Goal: Check status: Check status

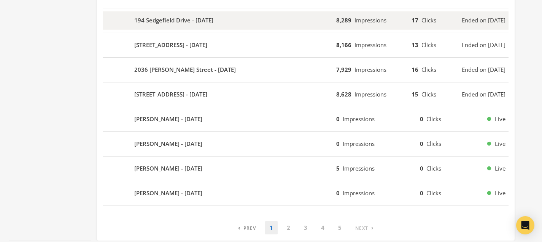
scroll to position [513, 0]
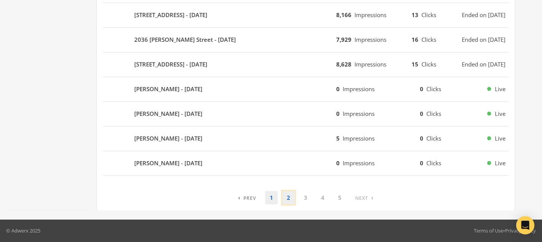
click at [288, 194] on link "2" at bounding box center [288, 197] width 13 height 13
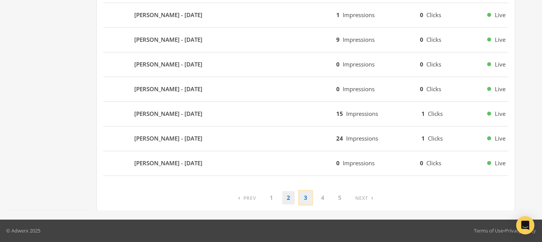
click at [304, 198] on link "3" at bounding box center [305, 197] width 13 height 13
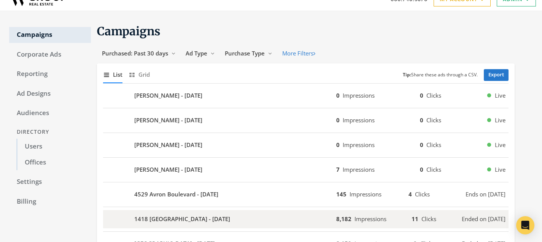
scroll to position [0, 0]
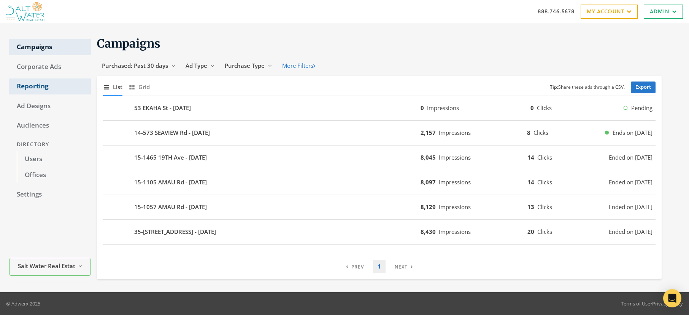
click at [38, 86] on link "Reporting" at bounding box center [50, 86] width 82 height 16
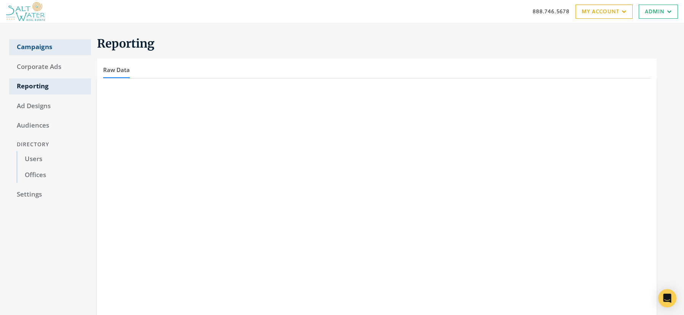
click at [32, 45] on link "Campaigns" at bounding box center [50, 47] width 82 height 16
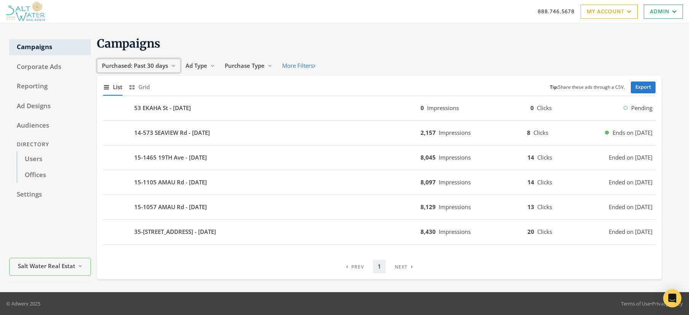
click at [149, 64] on span "Purchased: Past 30 days" at bounding box center [135, 66] width 66 height 8
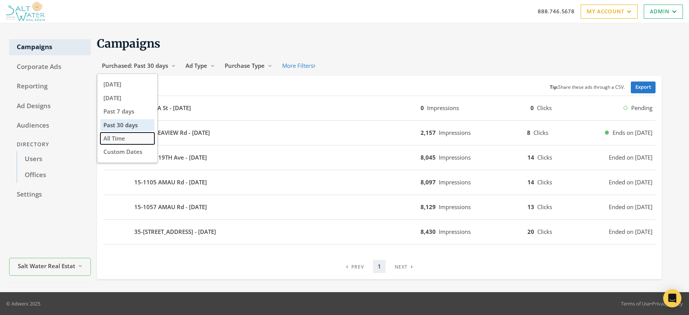
click at [130, 136] on button "All Time" at bounding box center [127, 138] width 54 height 12
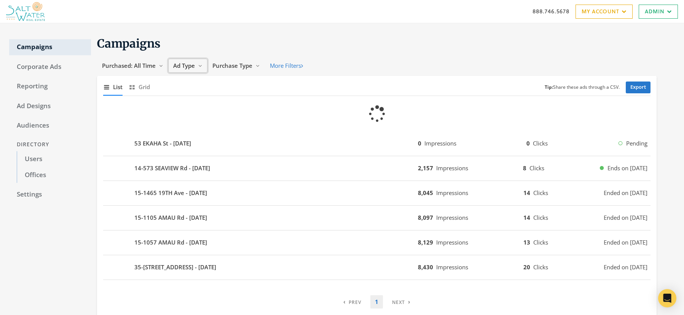
click at [183, 65] on span "Ad Type" at bounding box center [184, 66] width 22 height 8
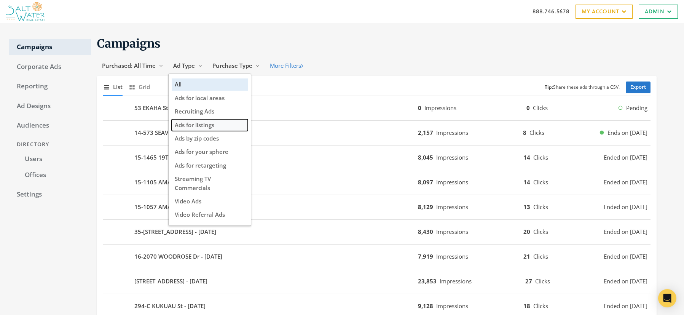
click at [198, 121] on span "Ads for listings" at bounding box center [195, 125] width 40 height 8
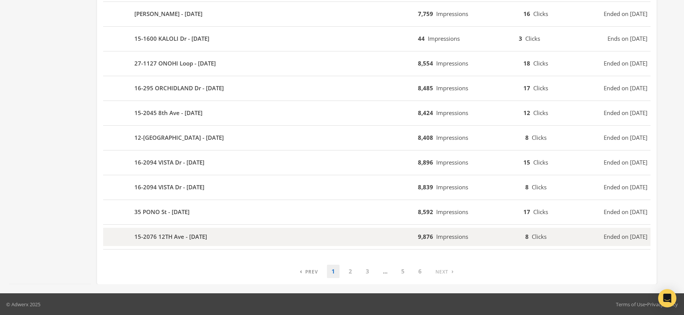
scroll to position [441, 0]
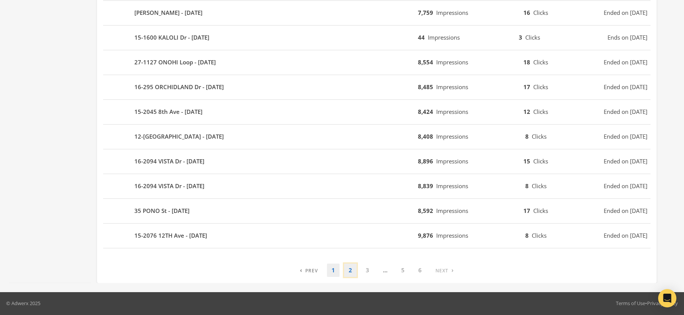
click at [351, 269] on link "2" at bounding box center [350, 269] width 13 height 13
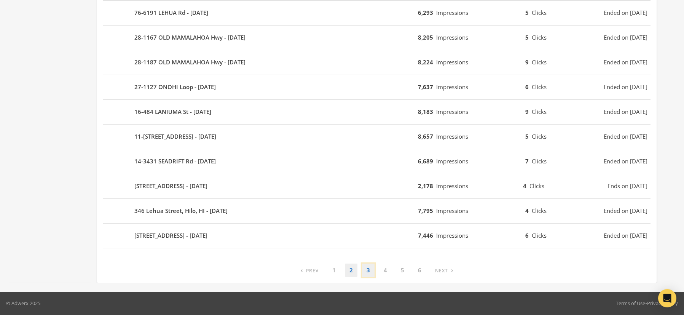
click at [369, 272] on link "3" at bounding box center [368, 269] width 13 height 13
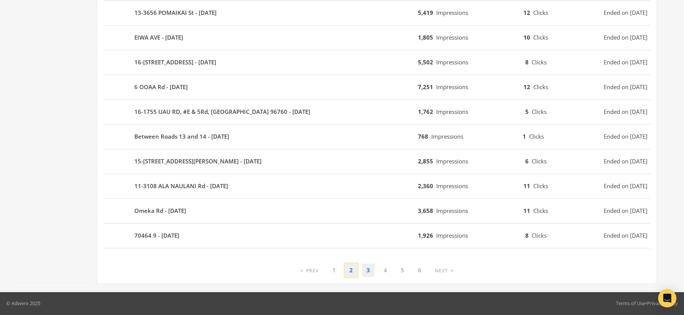
click at [348, 270] on link "2" at bounding box center [351, 269] width 13 height 13
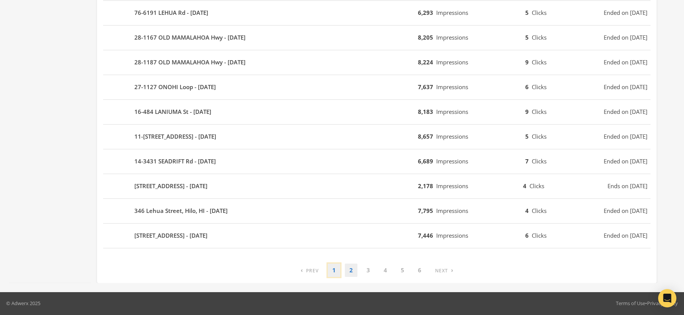
click at [333, 271] on link "1" at bounding box center [334, 269] width 13 height 13
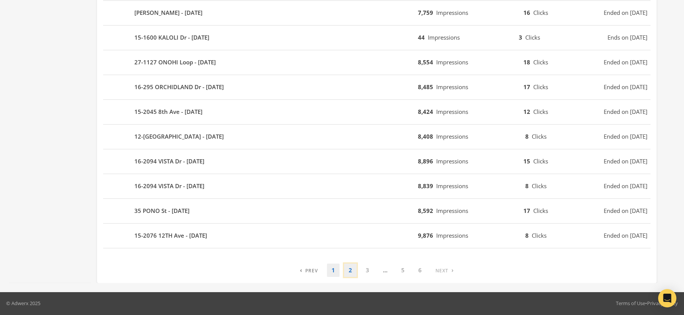
click at [351, 271] on link "2" at bounding box center [350, 269] width 13 height 13
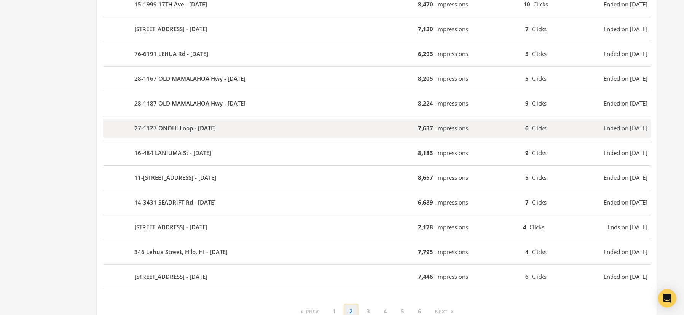
scroll to position [416, 0]
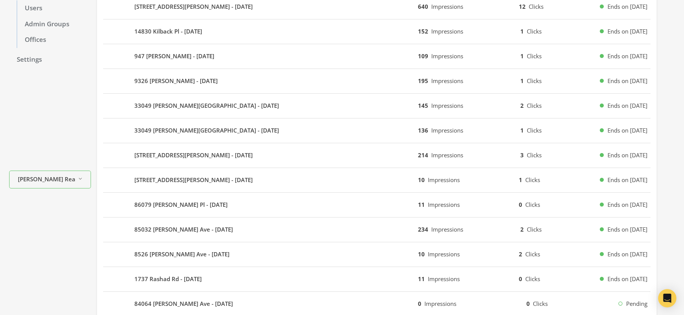
scroll to position [72, 0]
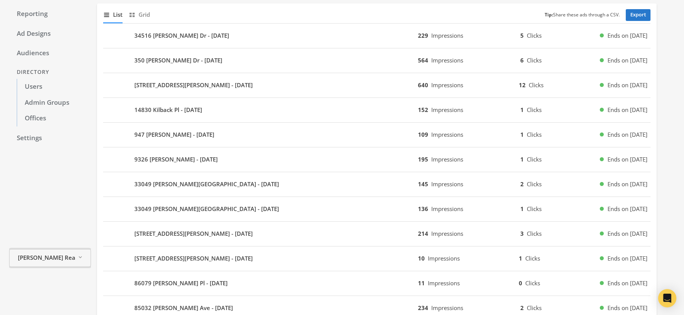
click at [47, 257] on span "[PERSON_NAME] Realty" at bounding box center [46, 257] width 57 height 9
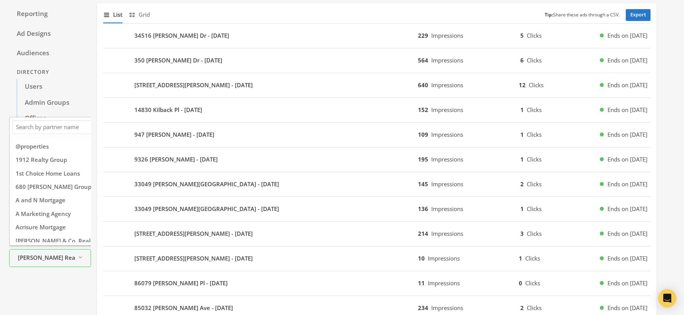
click at [53, 128] on input "Search Magnifying Glass" at bounding box center [67, 127] width 106 height 10
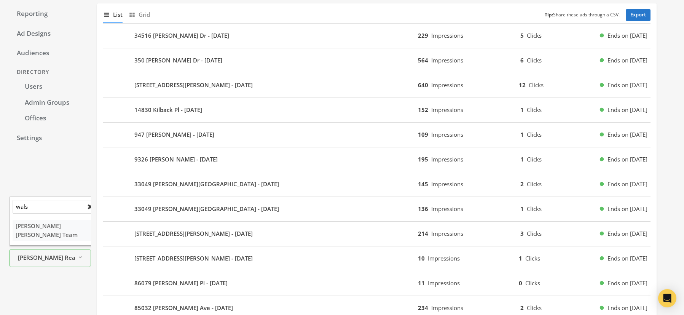
type input "wals"
click at [65, 230] on span "Walsh Wegman Giordano Team" at bounding box center [47, 230] width 62 height 16
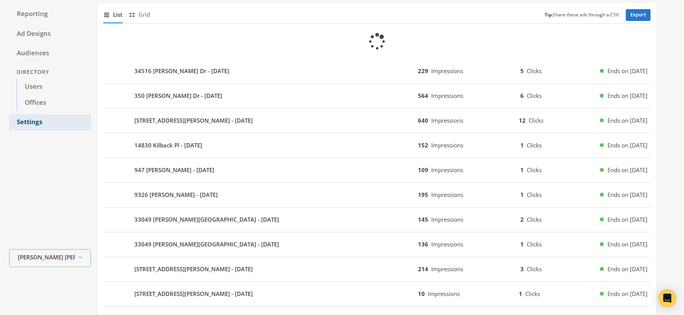
scroll to position [46, 0]
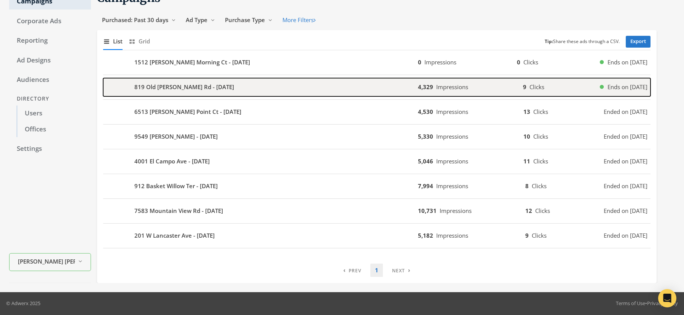
click at [164, 84] on b "819 Old Annetta Rd - 2025-10-03" at bounding box center [184, 87] width 100 height 9
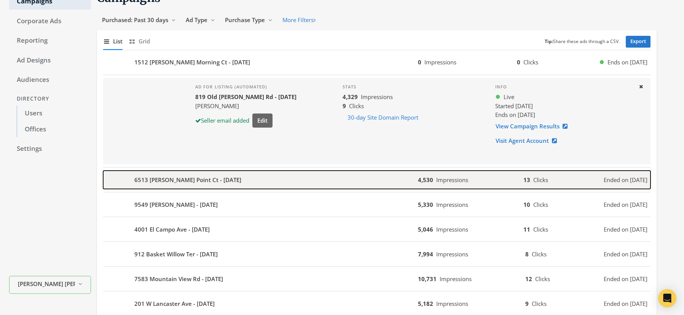
click at [178, 183] on b "6513 [PERSON_NAME] Point Ct - [DATE]" at bounding box center [187, 179] width 107 height 9
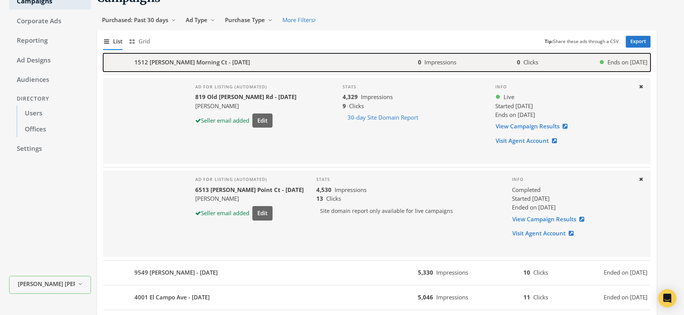
click at [208, 59] on b "1512 Misty Morning Ct - 2025-10-09" at bounding box center [192, 62] width 116 height 9
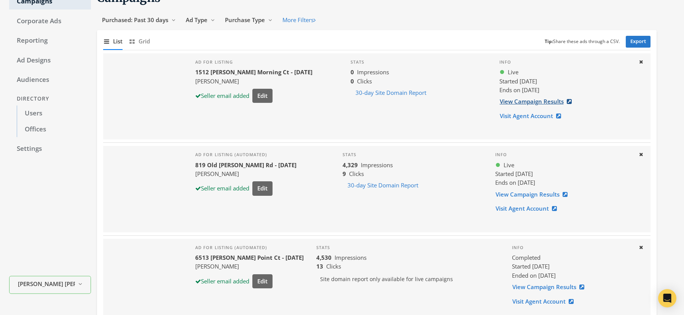
click at [525, 100] on link "View Campaign Results" at bounding box center [537, 101] width 77 height 14
drag, startPoint x: 196, startPoint y: 73, endPoint x: 259, endPoint y: 72, distance: 62.8
click at [259, 72] on b "1512 Misty Morning Ct - 2025-10-09" at bounding box center [253, 72] width 117 height 8
copy b "1512 Misty Morning Ct"
click at [265, 95] on button "Edit" at bounding box center [262, 96] width 20 height 14
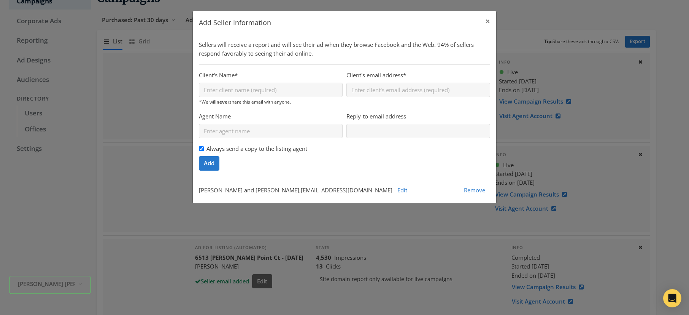
click at [60, 198] on div "Add Seller Information × Sellers will receive a report and will see their ad wh…" at bounding box center [344, 157] width 689 height 315
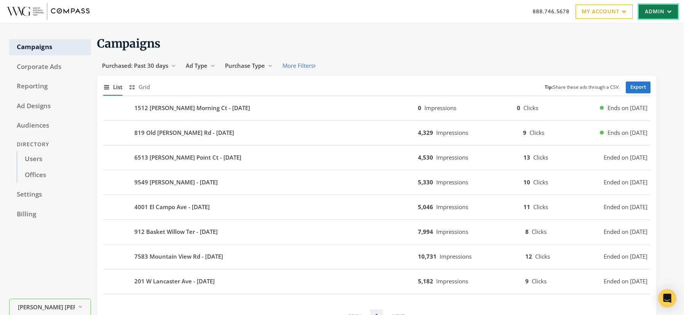
click at [654, 11] on link "Admin" at bounding box center [657, 12] width 39 height 14
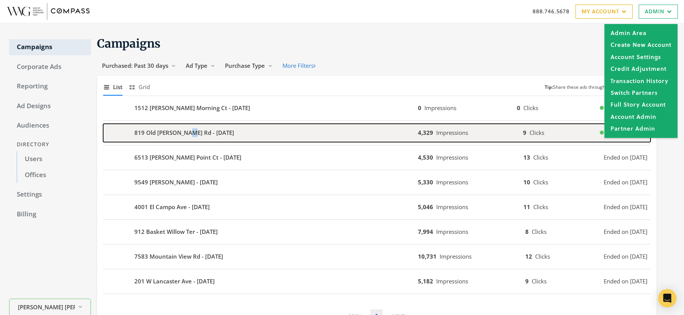
click at [158, 133] on b "819 Old [PERSON_NAME] Rd - [DATE]" at bounding box center [184, 132] width 100 height 9
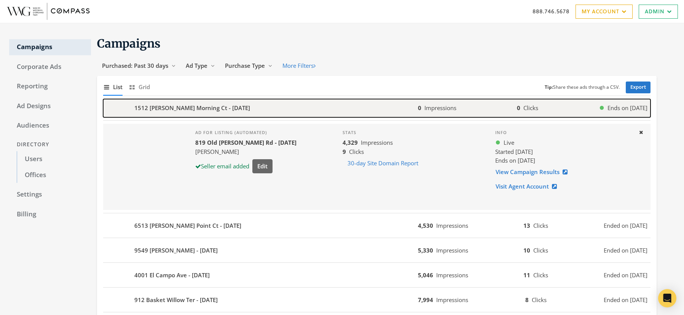
click at [308, 101] on div "1512 Misty Morning Ct - 2025-10-09" at bounding box center [260, 108] width 315 height 18
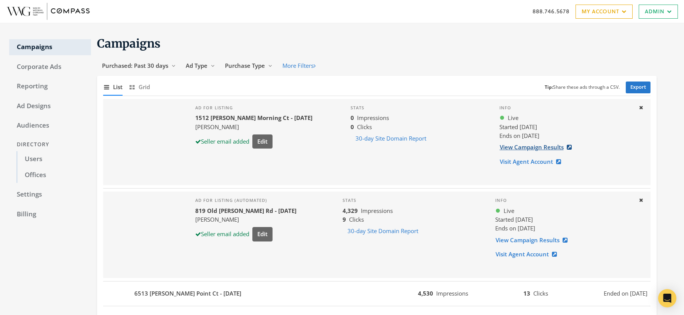
click at [510, 146] on link "View Campaign Results" at bounding box center [537, 147] width 77 height 14
click at [652, 9] on link "Admin" at bounding box center [657, 12] width 39 height 14
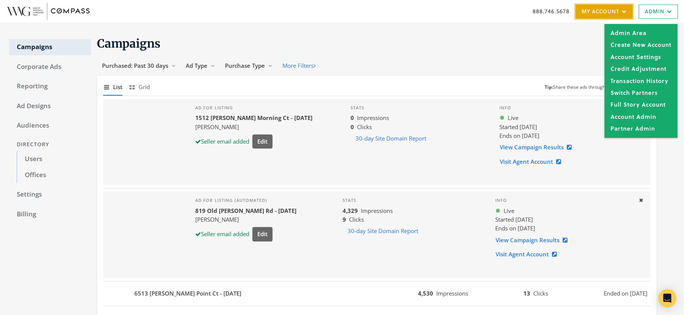
click at [598, 11] on link "My Account" at bounding box center [603, 12] width 57 height 14
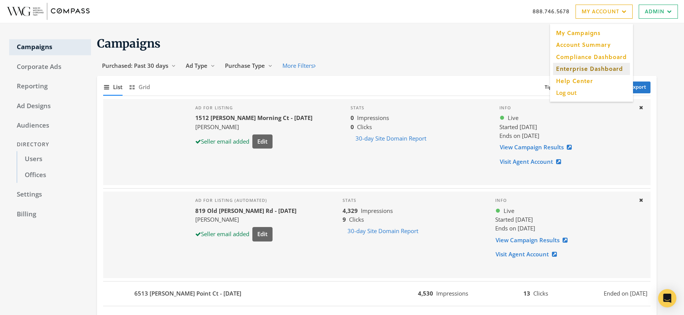
click at [574, 73] on link "Enterprise Dashboard" at bounding box center [591, 69] width 77 height 12
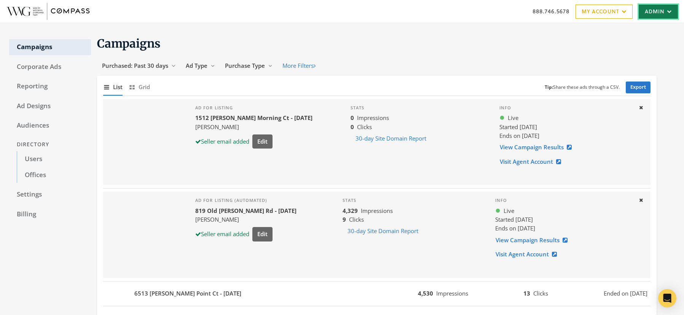
click at [650, 10] on link "Admin" at bounding box center [657, 12] width 39 height 14
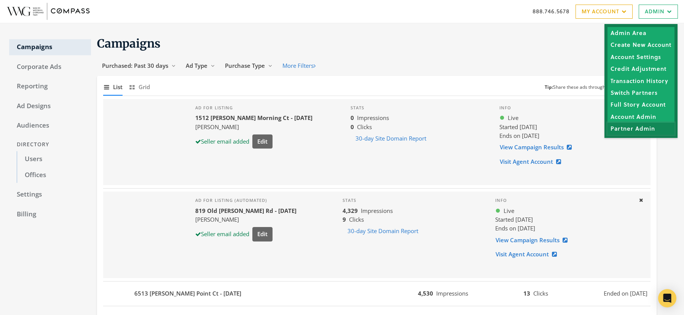
click at [634, 129] on link "Partner Admin" at bounding box center [640, 128] width 67 height 12
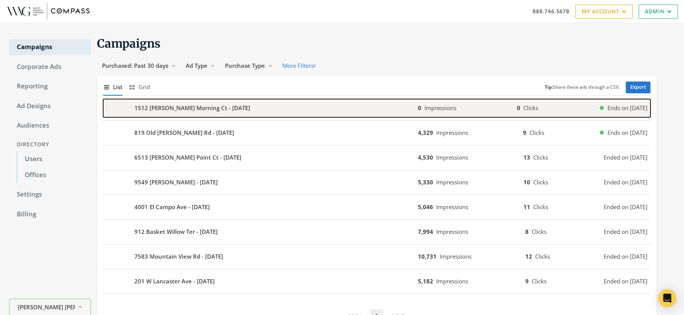
click at [197, 108] on b "1512 [PERSON_NAME] Morning Ct - [DATE]" at bounding box center [192, 107] width 116 height 9
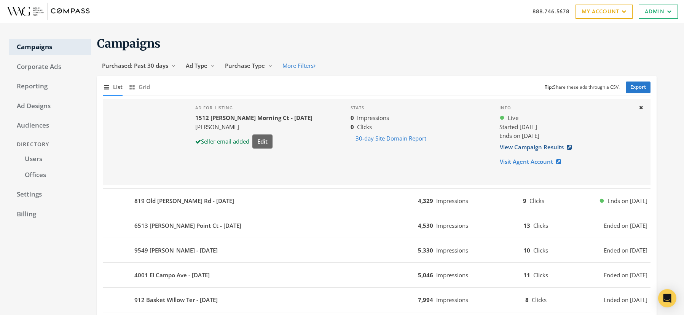
click at [528, 149] on link "View Campaign Results" at bounding box center [537, 147] width 77 height 14
click at [262, 140] on button "Edit" at bounding box center [262, 141] width 20 height 14
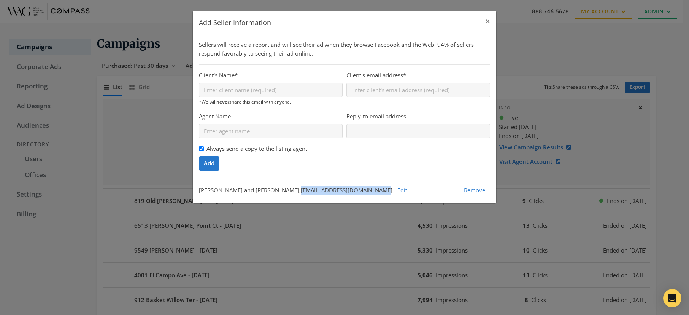
drag, startPoint x: 264, startPoint y: 189, endPoint x: 342, endPoint y: 188, distance: 78.7
click at [342, 188] on div "Carol and Brian Garner , briancarolgarners@gmail.com Edit Remove" at bounding box center [344, 190] width 291 height 14
copy div "briancarolgarners@gmail.com"
click at [51, 264] on div "Add Seller Information × Sellers will receive a report and will see their ad wh…" at bounding box center [344, 157] width 689 height 315
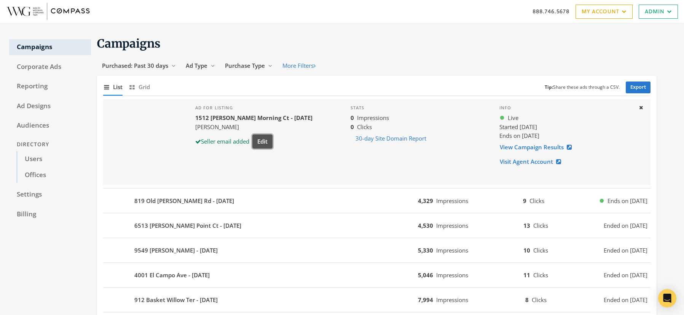
click at [261, 143] on button "Edit" at bounding box center [262, 141] width 20 height 14
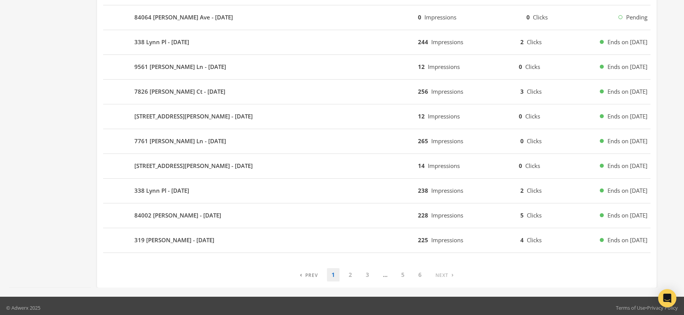
scroll to position [441, 0]
